Goal: Navigation & Orientation: Find specific page/section

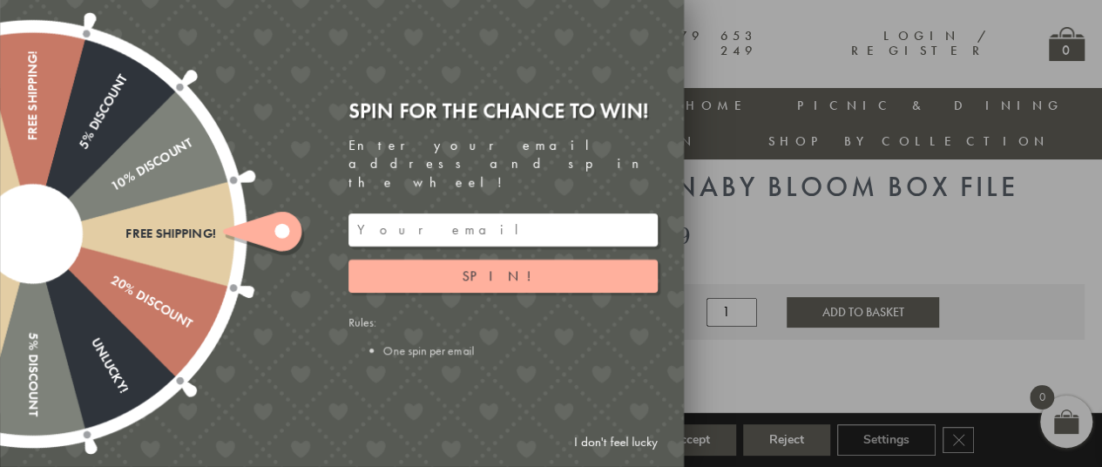
scroll to position [48, 0]
click at [1016, 186] on div at bounding box center [551, 233] width 1102 height 467
click at [617, 440] on link "I don't feel lucky" at bounding box center [615, 442] width 101 height 32
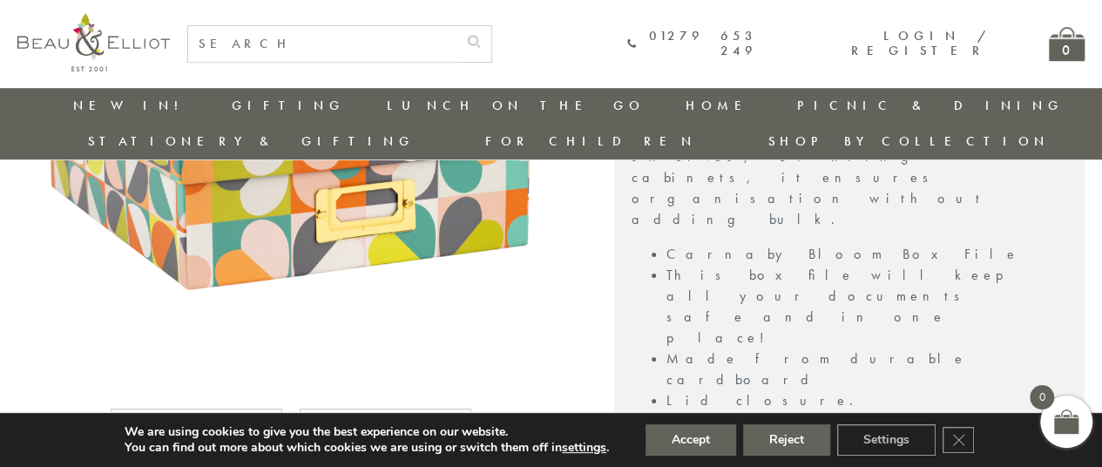
scroll to position [354, 0]
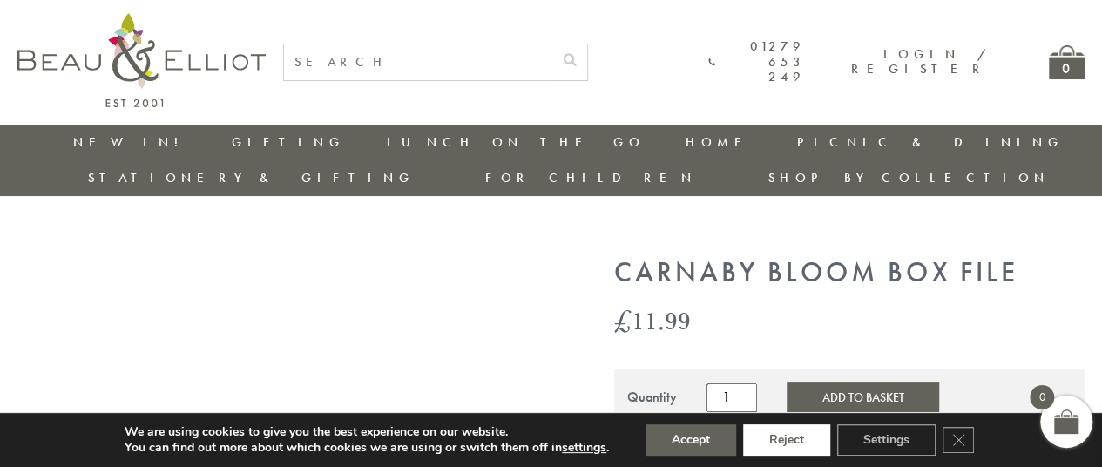
click at [774, 436] on button "Reject" at bounding box center [786, 439] width 87 height 31
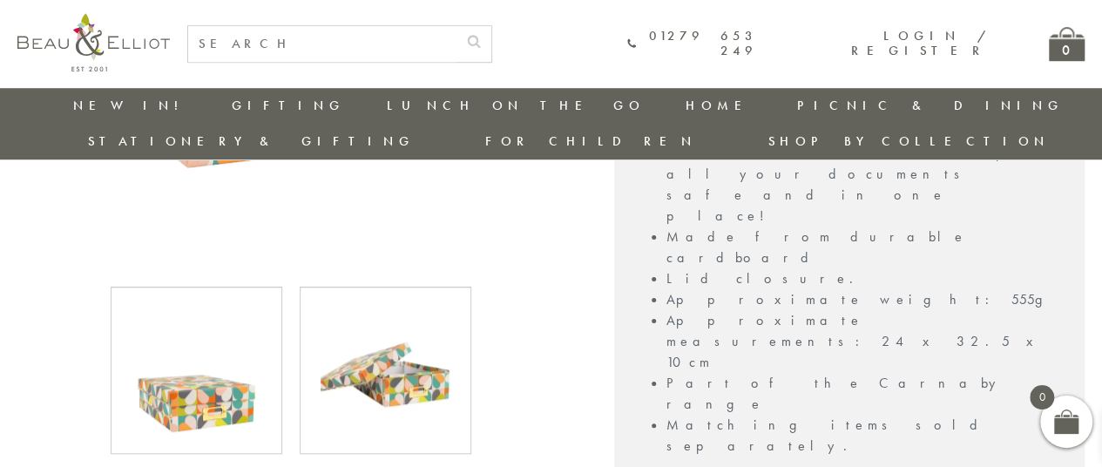
scroll to position [628, 0]
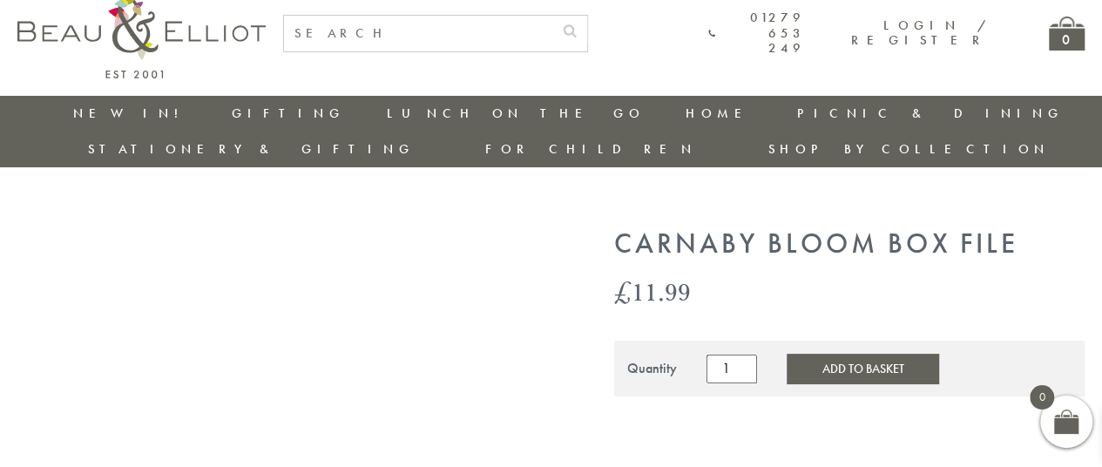
scroll to position [0, 0]
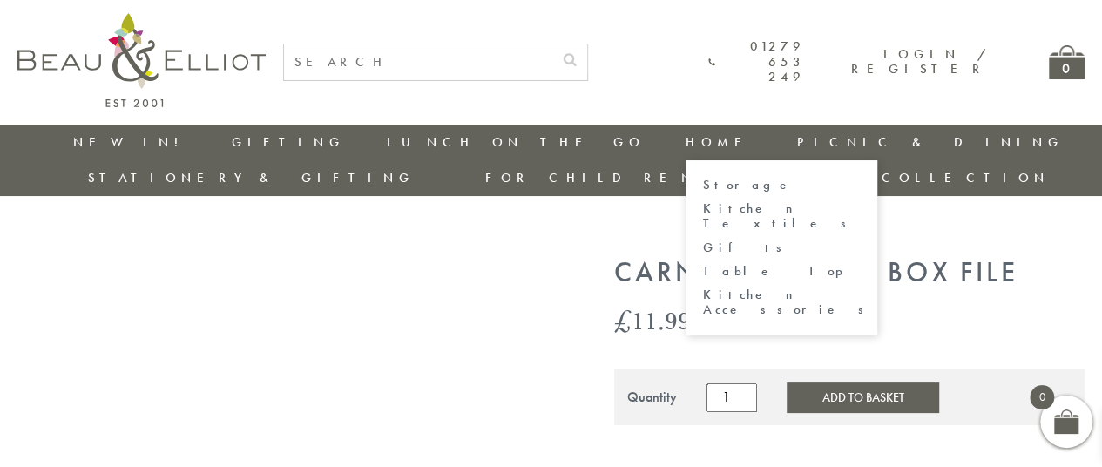
click at [703, 186] on link "Storage" at bounding box center [781, 185] width 157 height 15
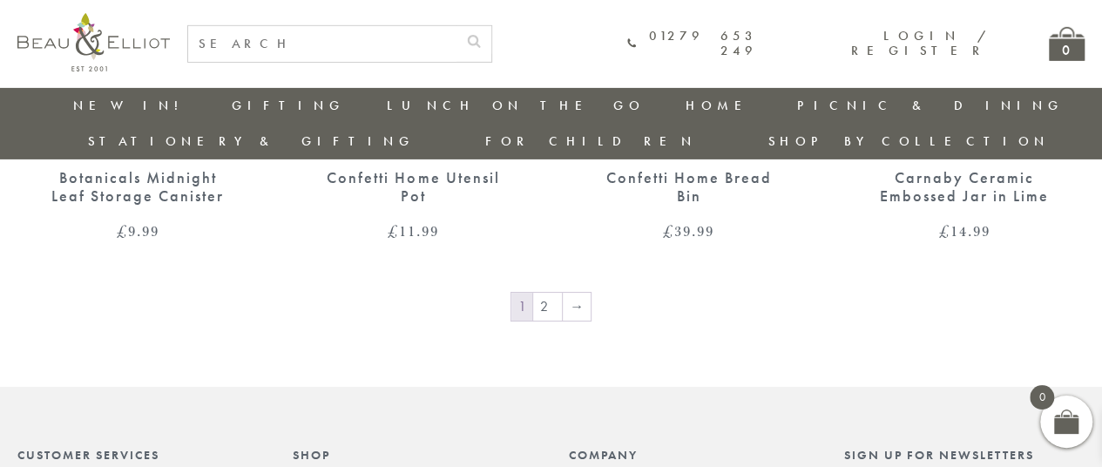
scroll to position [2830, 0]
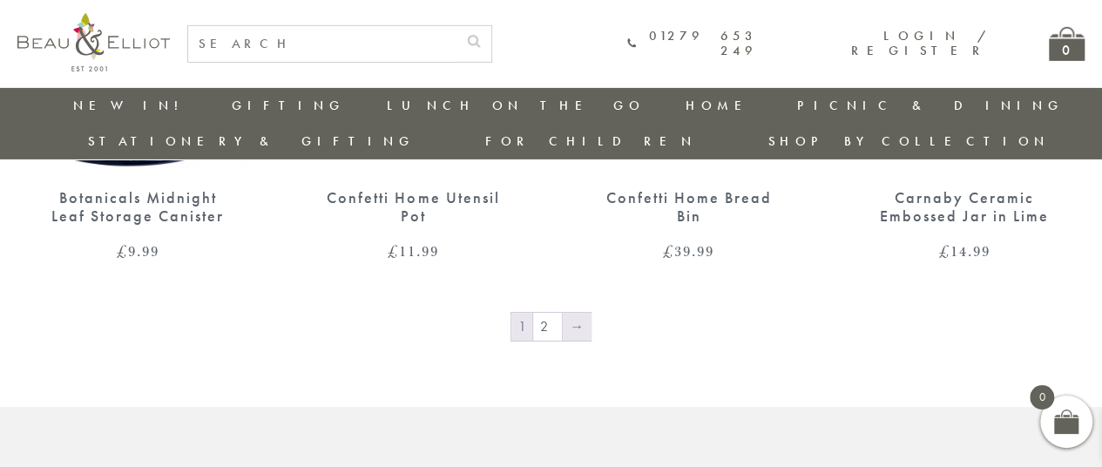
click at [580, 313] on link "→" at bounding box center [577, 327] width 28 height 28
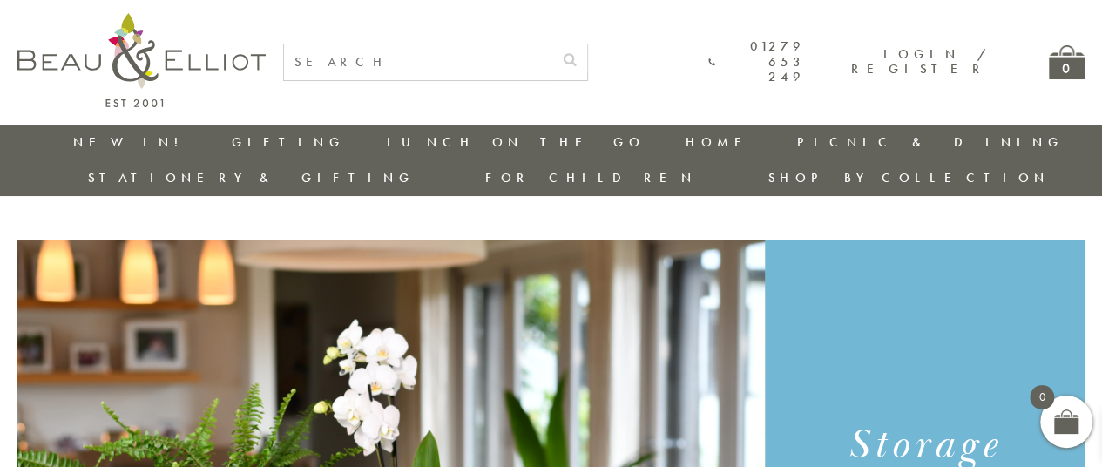
click at [415, 160] on li "Stationery & Gifting" at bounding box center [251, 178] width 327 height 36
click at [415, 169] on link "Stationery & Gifting" at bounding box center [251, 177] width 327 height 17
